Goal: Task Accomplishment & Management: Use online tool/utility

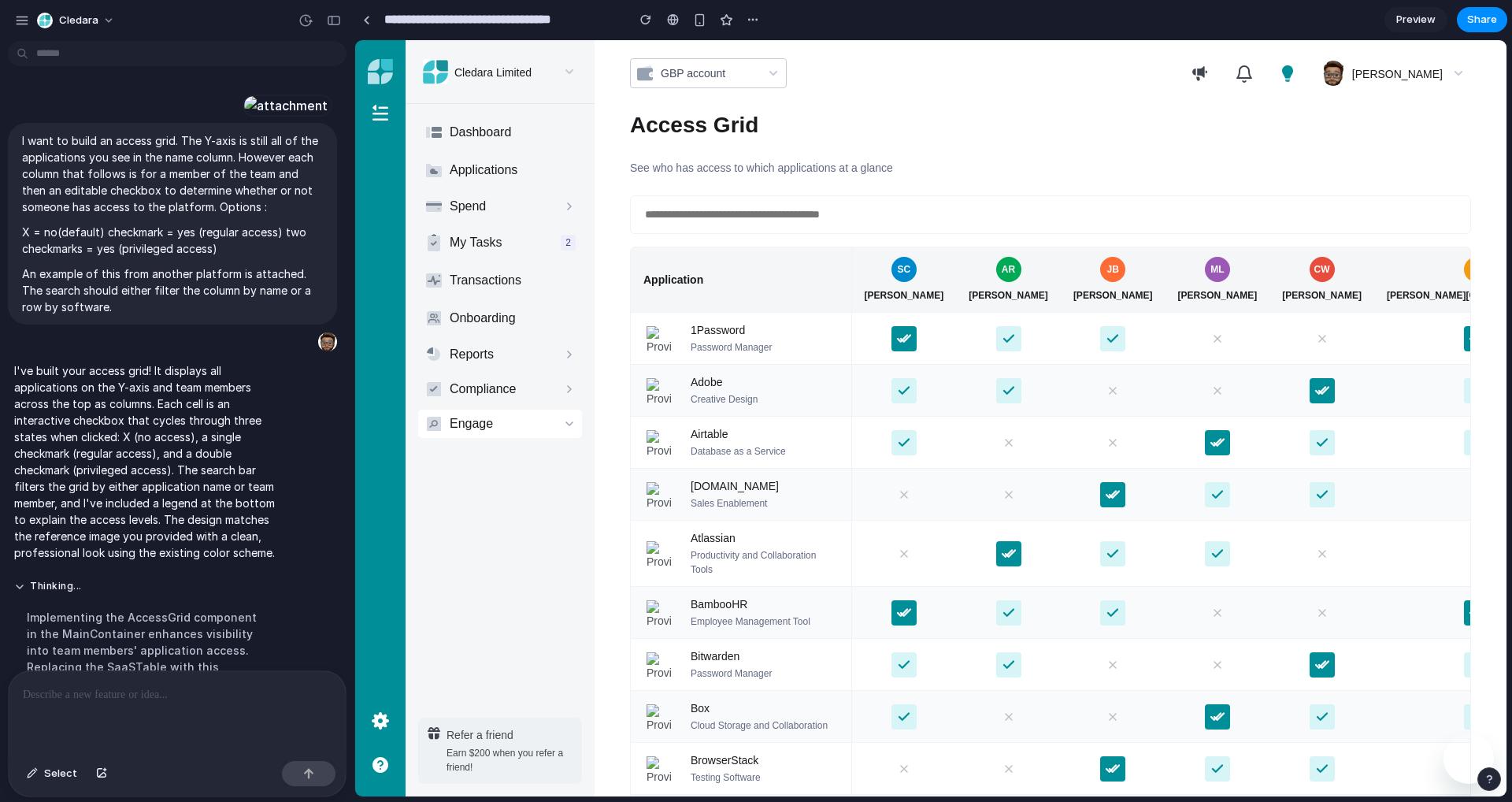
click at [913, 336] on icon at bounding box center [905, 339] width 14 height 14
click at [910, 335] on icon at bounding box center [904, 339] width 12 height 12
click at [916, 347] on div at bounding box center [904, 338] width 25 height 25
click at [770, 227] on div at bounding box center [1050, 214] width 841 height 38
click at [770, 217] on input "text" at bounding box center [1050, 214] width 814 height 18
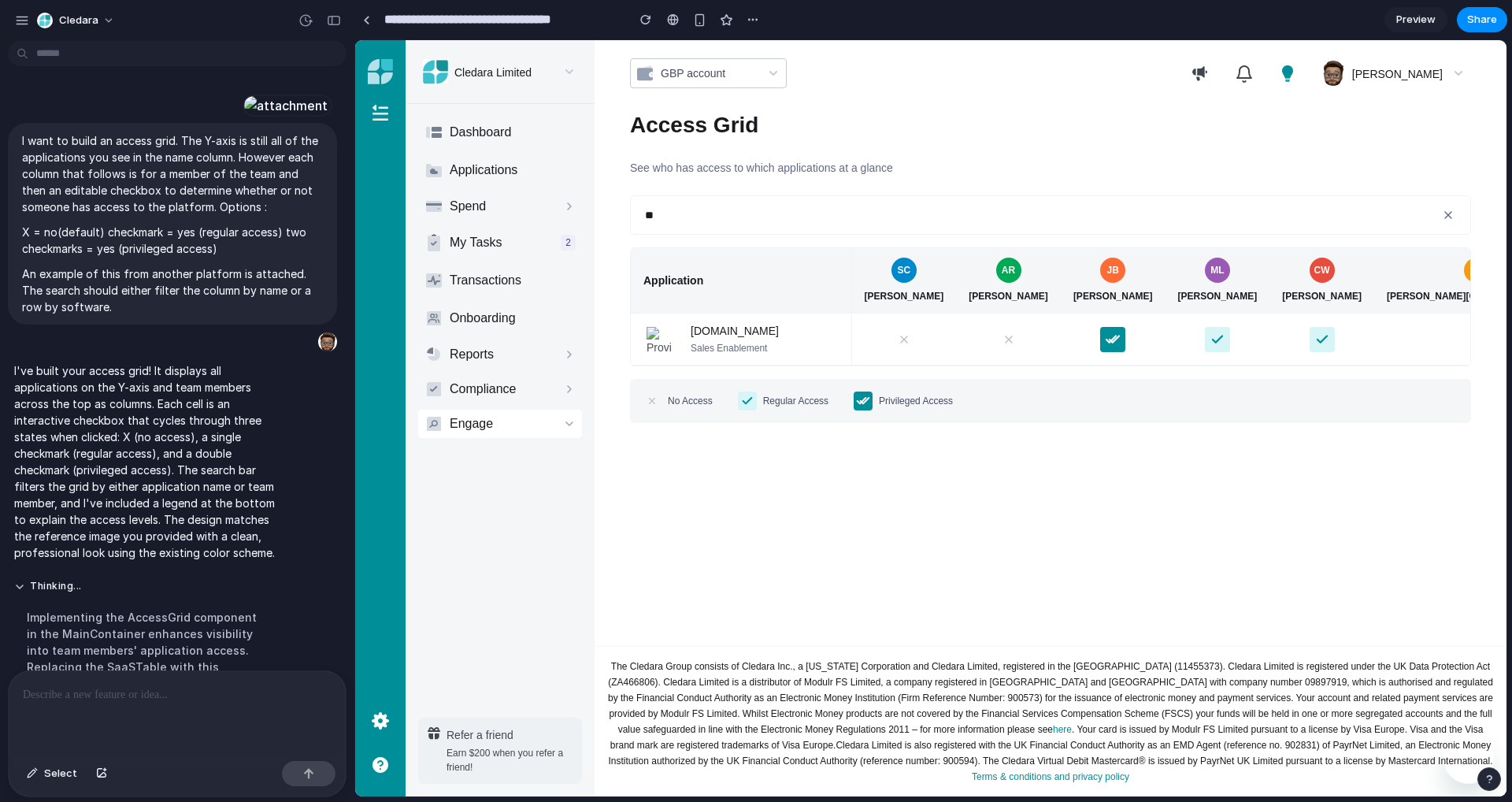
type input "*"
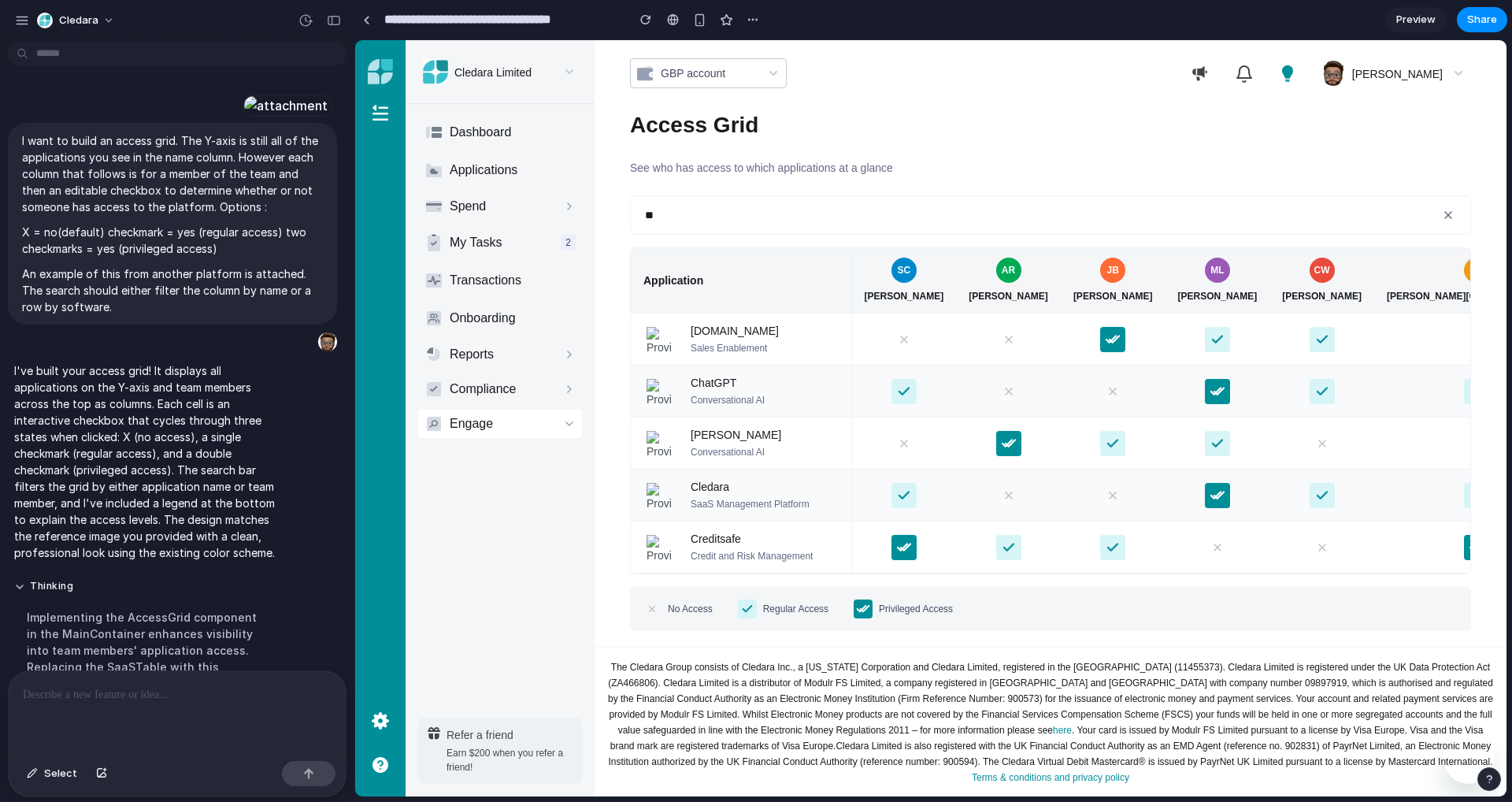
type input "*"
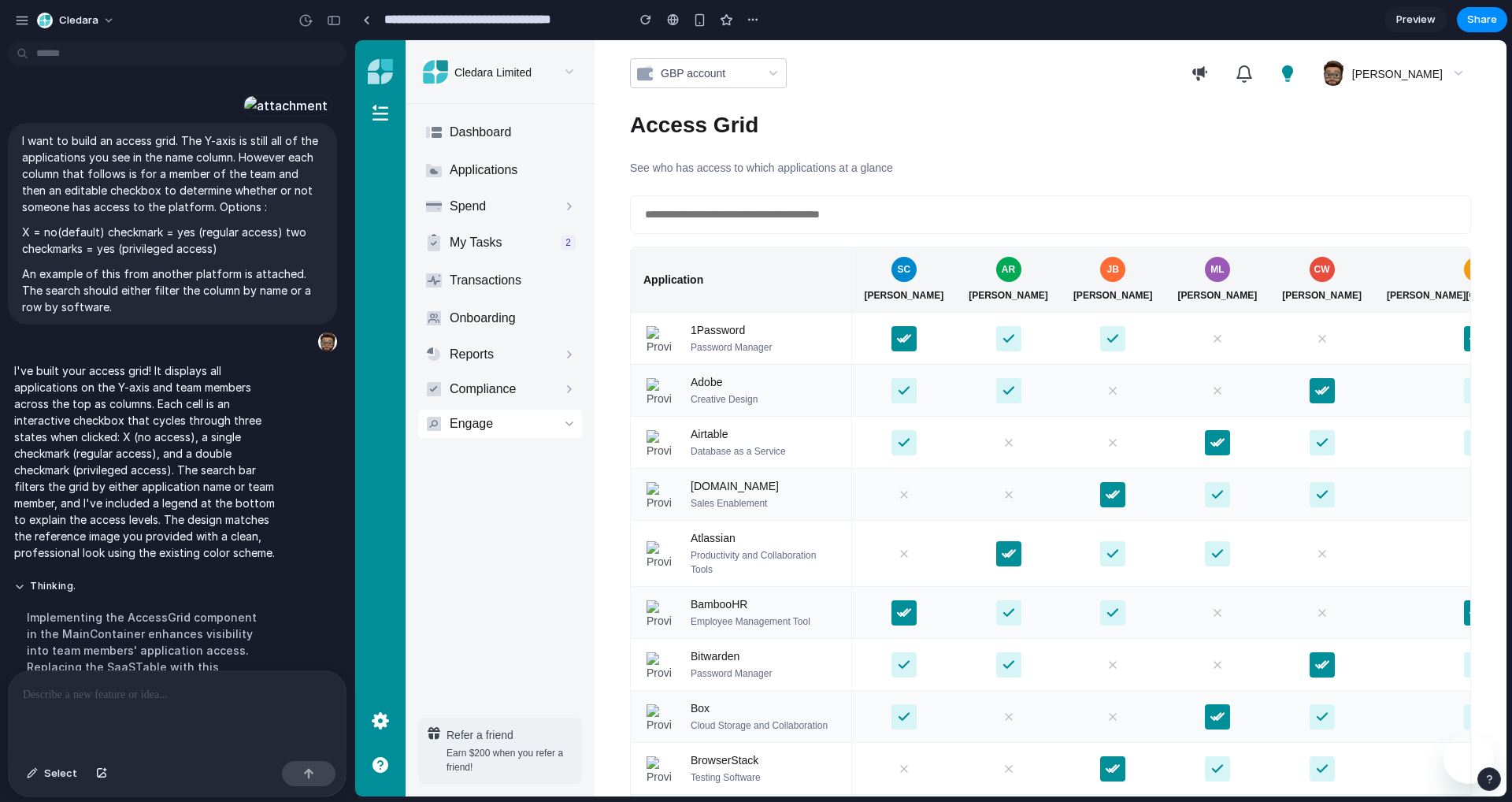
click at [164, 685] on p at bounding box center [178, 694] width 309 height 19
